Goal: Information Seeking & Learning: Learn about a topic

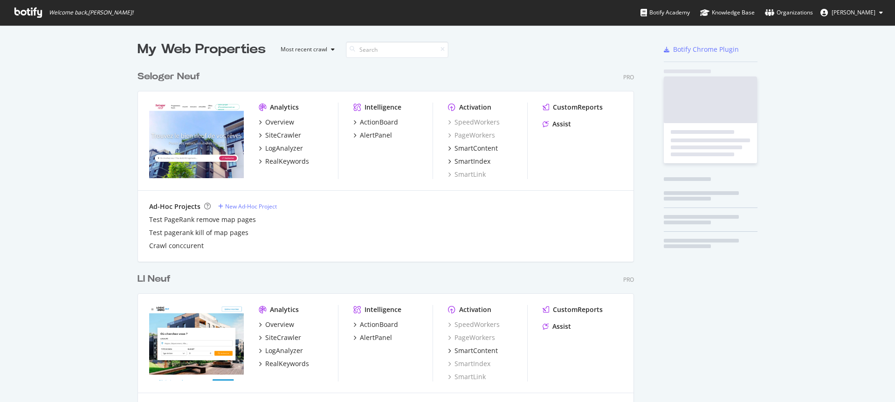
scroll to position [2632, 497]
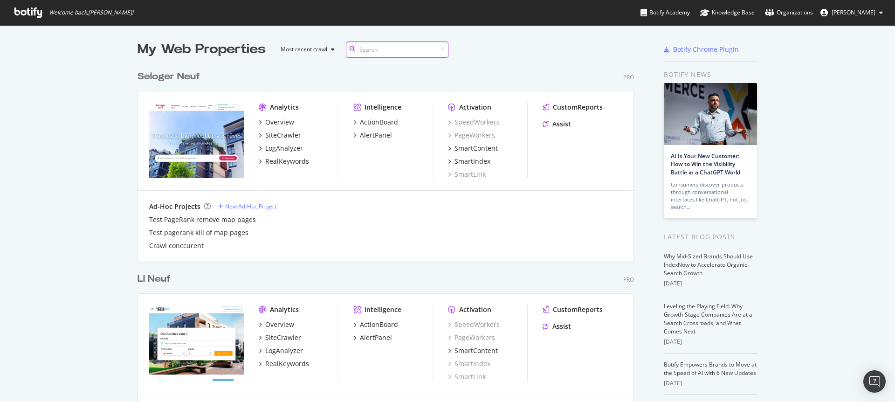
click at [396, 51] on input at bounding box center [397, 49] width 103 height 16
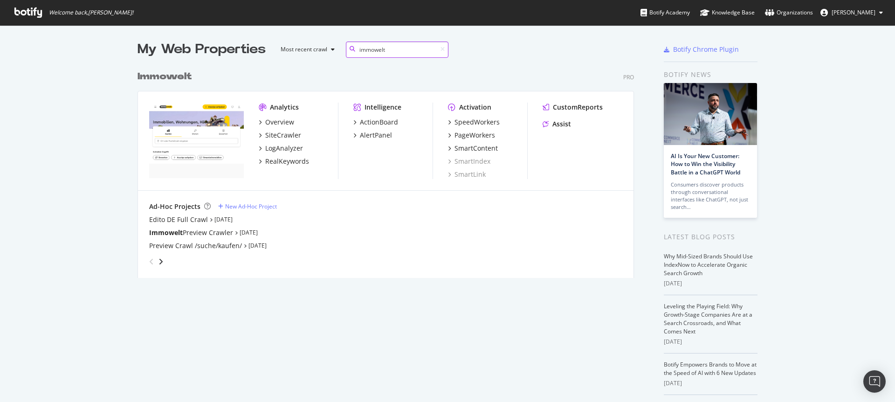
scroll to position [212, 497]
type input "immowelt"
click at [476, 135] on div "PageWorkers" at bounding box center [474, 134] width 41 height 9
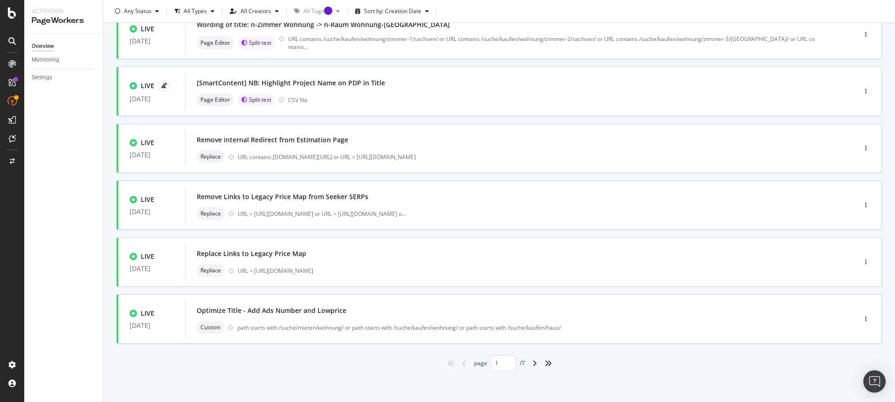
scroll to position [304, 0]
click at [376, 321] on div "Custom path starts with /suche/mieten/wohnung/ or path starts with /suche/kaufe…" at bounding box center [507, 325] width 620 height 13
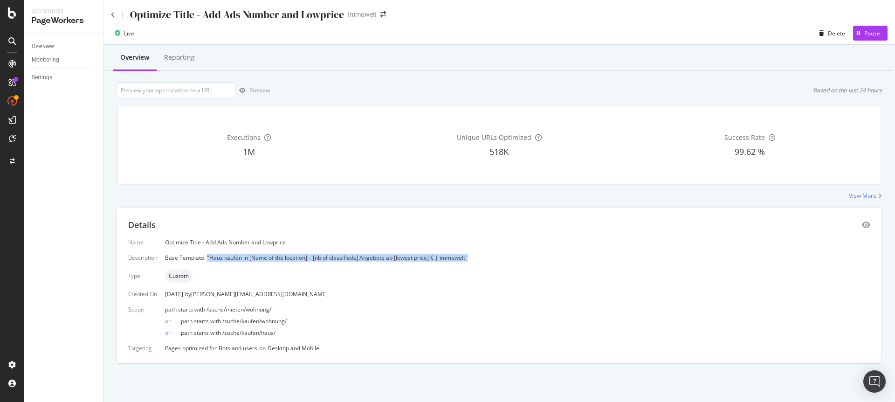
drag, startPoint x: 469, startPoint y: 257, endPoint x: 206, endPoint y: 256, distance: 262.3
click at [206, 256] on div "Base Template: "Haus kaufen in [Name of the location] – [nb of classifieds] Ang…" at bounding box center [517, 257] width 705 height 8
click at [259, 259] on div "Base Template: "Haus kaufen in [Name of the location] – [nb of classifieds] Ang…" at bounding box center [517, 257] width 705 height 8
drag, startPoint x: 479, startPoint y: 256, endPoint x: 206, endPoint y: 256, distance: 272.1
click at [206, 256] on div "Base Template: "Haus kaufen in [Name of the location] – [nb of classifieds] Ang…" at bounding box center [517, 257] width 705 height 8
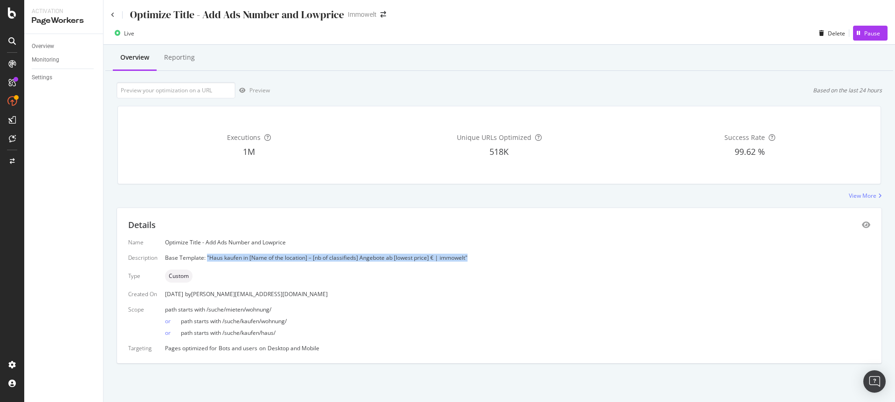
copy div ""Haus kaufen in [Name of the location] – [nb of classifieds] Angebote ab [lowes…"
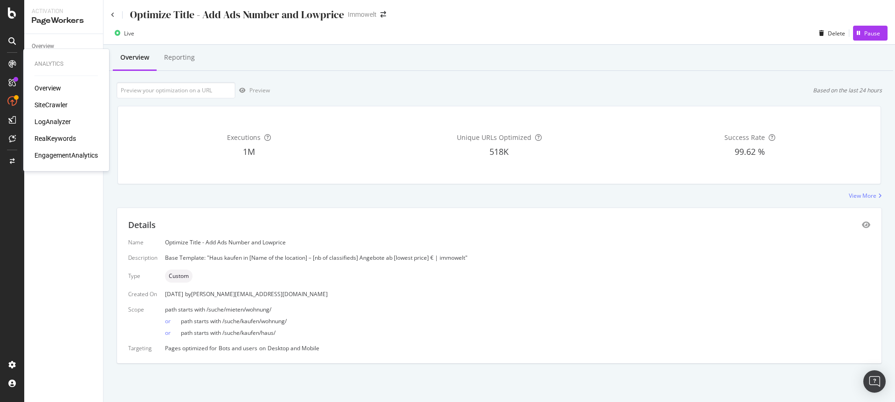
click at [60, 81] on div "Analytics Overview SiteCrawler LogAnalyzer RealKeywords EngagementAnalytics" at bounding box center [66, 110] width 78 height 118
click at [58, 87] on div "Overview" at bounding box center [47, 87] width 27 height 9
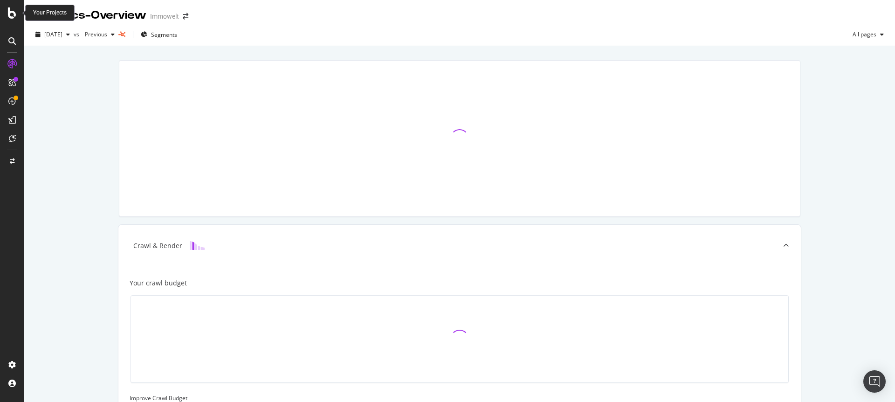
click at [10, 14] on icon at bounding box center [12, 12] width 8 height 11
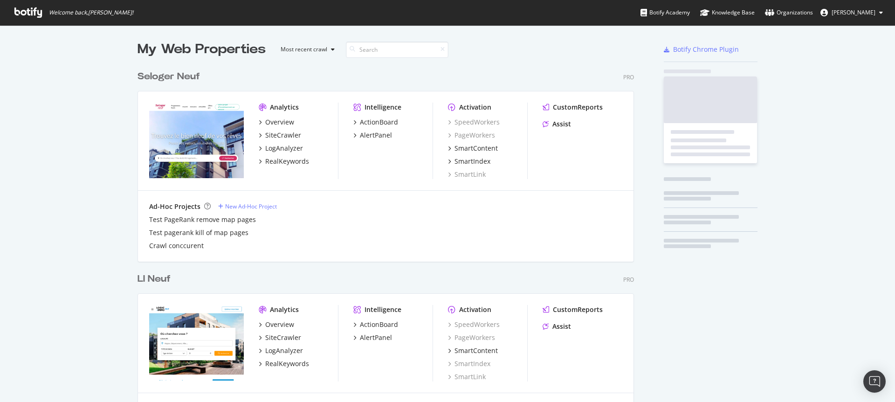
scroll to position [395, 881]
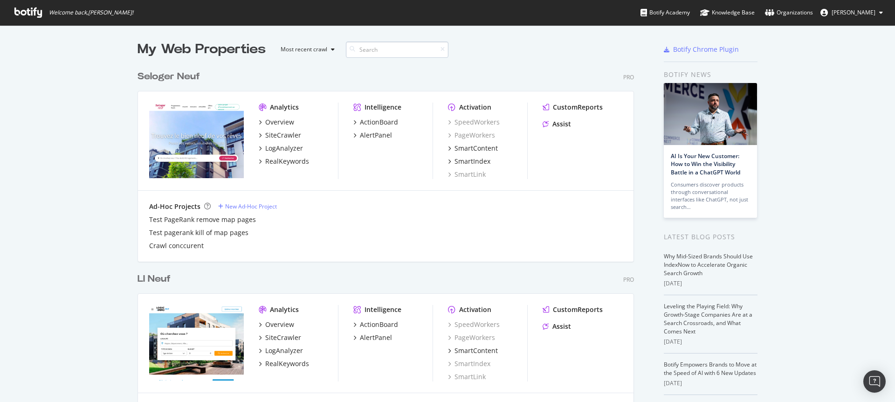
click at [413, 48] on input at bounding box center [397, 49] width 103 height 16
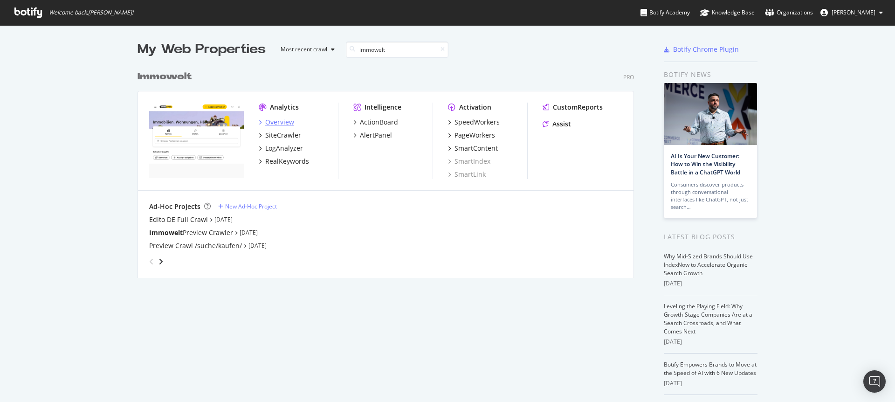
type input "immowelt"
click at [285, 122] on div "Overview" at bounding box center [279, 121] width 29 height 9
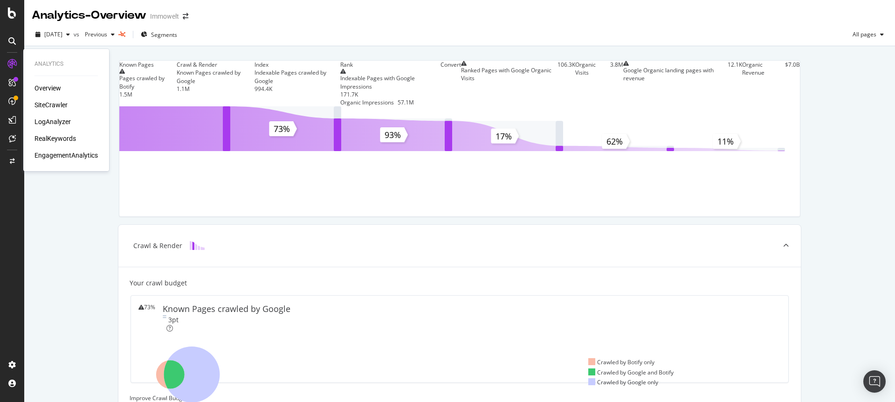
click at [55, 103] on div "SiteCrawler" at bounding box center [50, 104] width 33 height 9
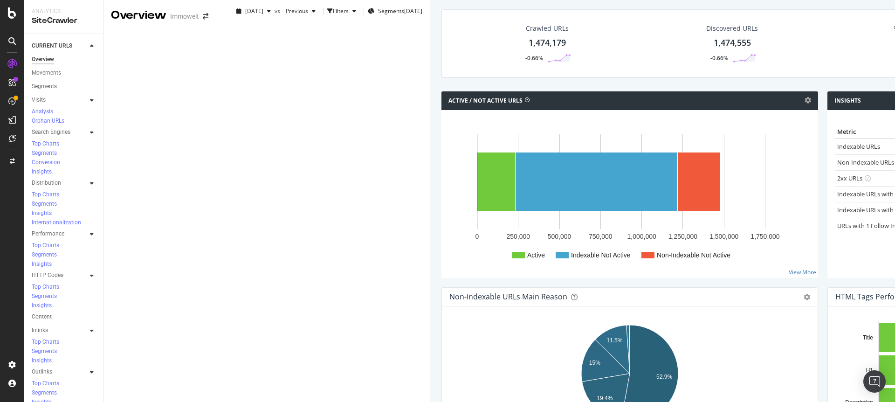
click at [427, 22] on div "[DATE] vs Previous Filters Segments [DATE]" at bounding box center [327, 13] width 205 height 19
click at [404, 15] on div "[DATE]" at bounding box center [413, 11] width 18 height 8
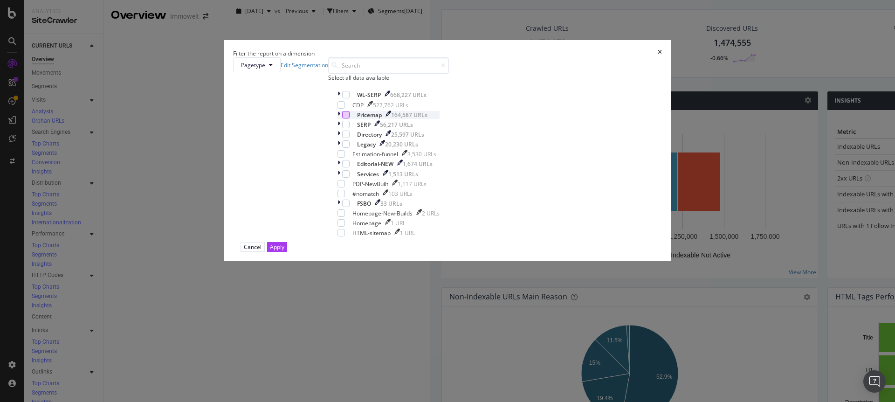
click at [349, 118] on div "modal" at bounding box center [345, 114] width 7 height 7
click at [284, 251] on div "Apply" at bounding box center [277, 247] width 14 height 8
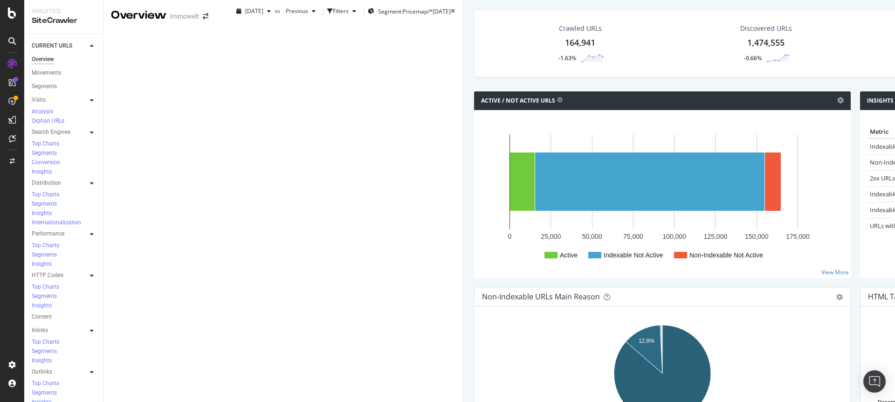
click at [451, 14] on icon at bounding box center [453, 11] width 4 height 6
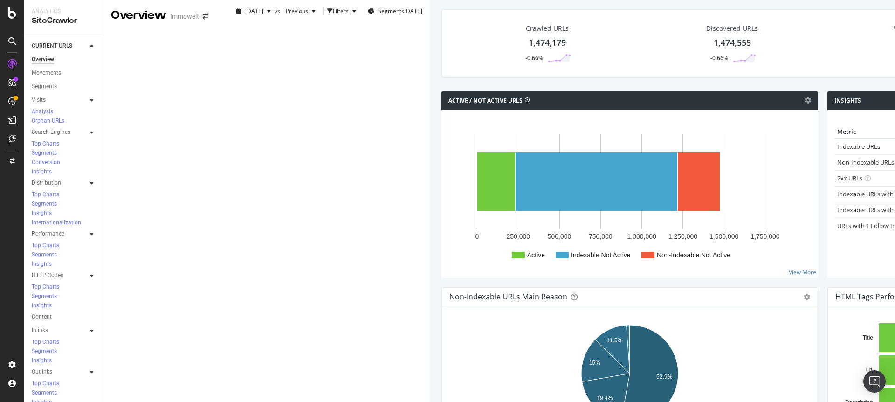
click at [528, 49] on div "1,474,179" at bounding box center [546, 43] width 37 height 12
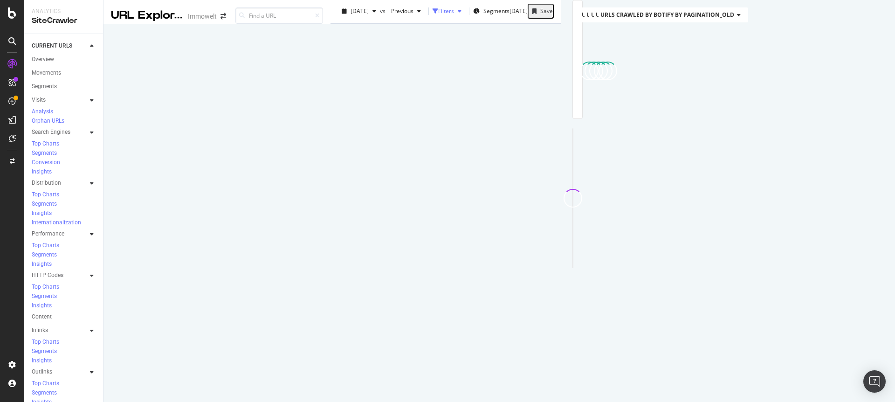
click at [432, 14] on div "button" at bounding box center [435, 11] width 6 height 6
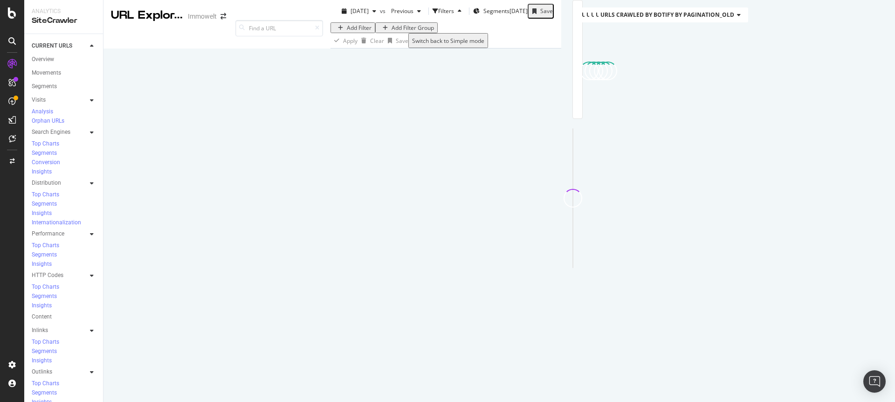
click at [347, 32] on div "Add Filter" at bounding box center [359, 28] width 25 height 8
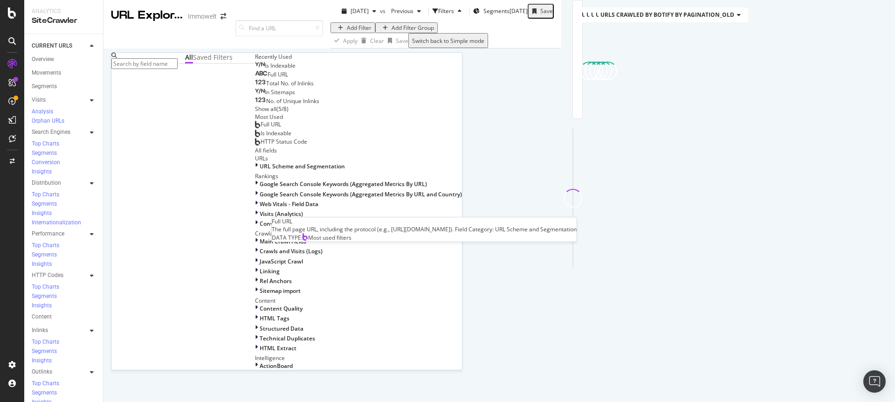
click at [260, 128] on span "Full URL" at bounding box center [270, 124] width 21 height 8
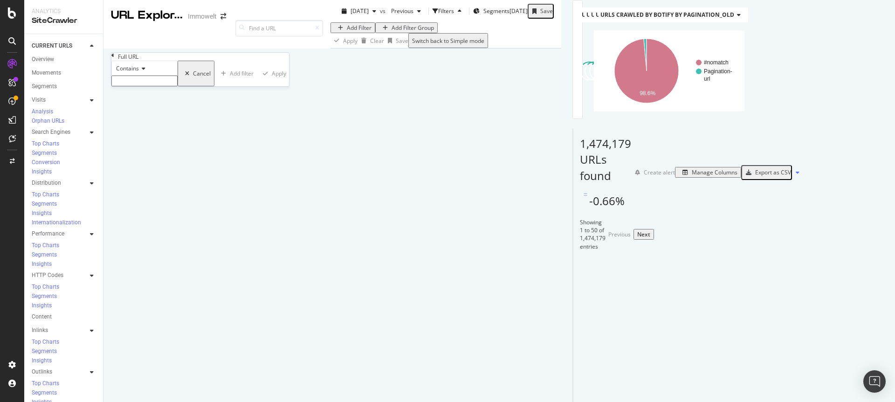
click at [162, 86] on input "text" at bounding box center [144, 80] width 66 height 11
paste input "[URL][DOMAIN_NAME]"
type input "[URL][DOMAIN_NAME]"
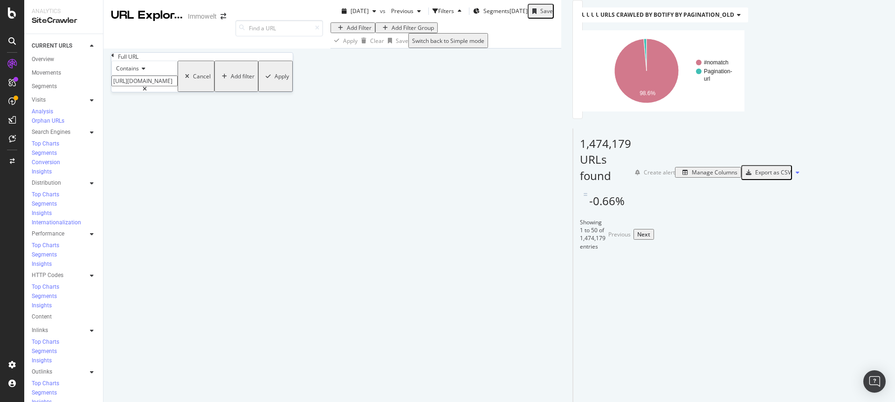
click at [274, 80] on div "Apply" at bounding box center [281, 76] width 14 height 8
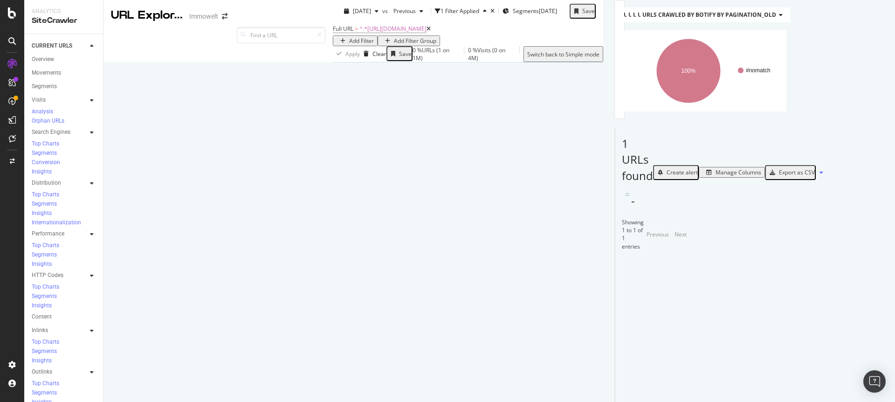
click at [761, 176] on div "Manage Columns" at bounding box center [738, 172] width 46 height 8
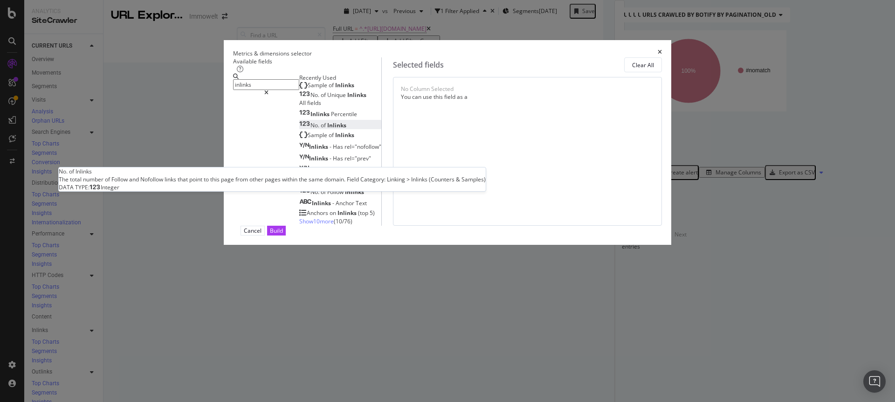
type input "inlinks"
click at [321, 129] on span "of" at bounding box center [324, 125] width 7 height 8
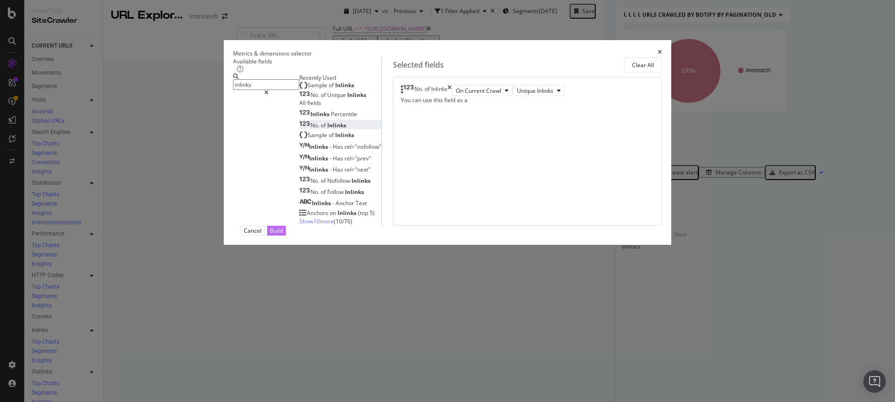
click at [283, 234] on div "Build" at bounding box center [276, 230] width 13 height 8
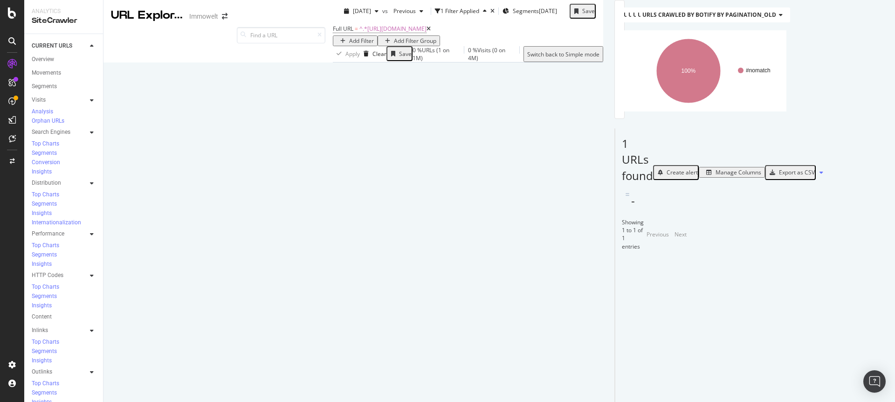
scroll to position [3, 0]
